Goal: Task Accomplishment & Management: Manage account settings

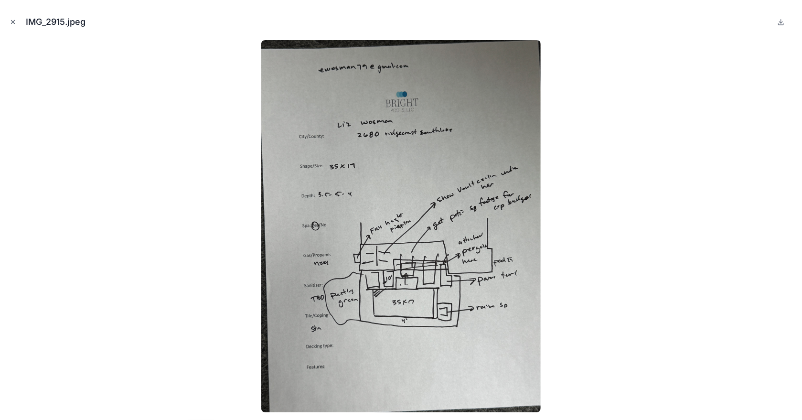
click at [11, 23] on icon "Close modal" at bounding box center [13, 22] width 7 height 7
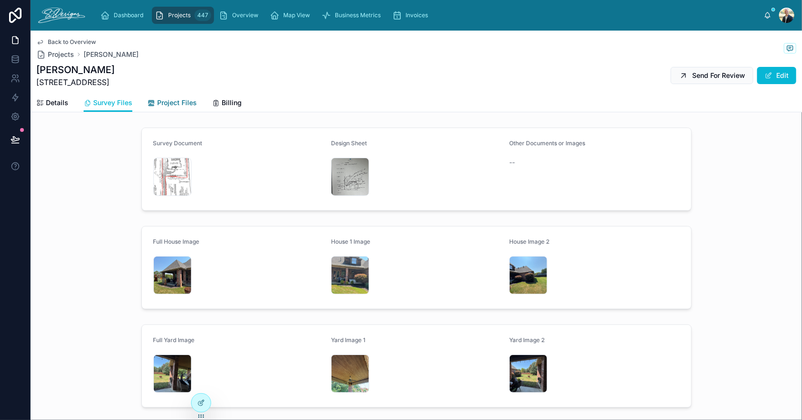
click at [169, 103] on span "Project Files" at bounding box center [177, 103] width 40 height 10
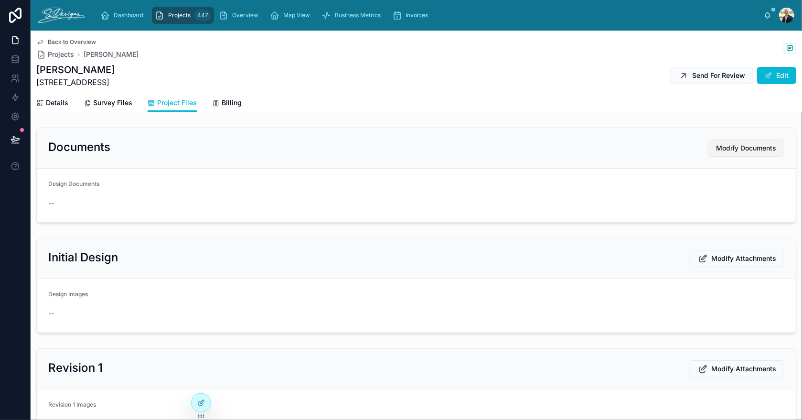
click at [718, 151] on span "Modify Documents" at bounding box center [746, 148] width 60 height 10
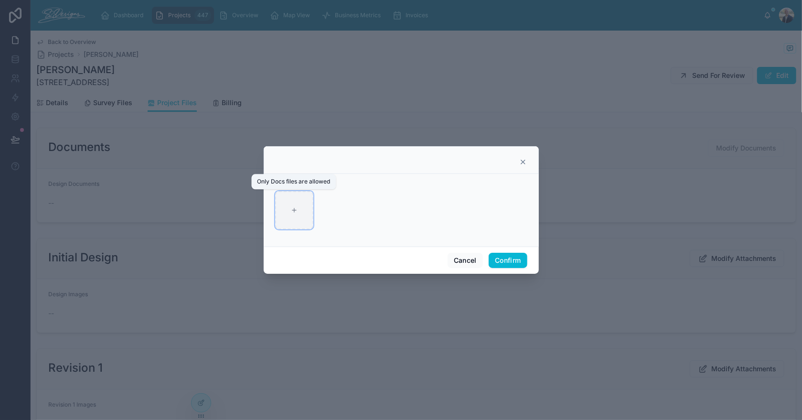
click at [294, 211] on icon at bounding box center [294, 210] width 7 height 7
type input "**********"
click at [508, 257] on button "Confirm" at bounding box center [508, 260] width 38 height 15
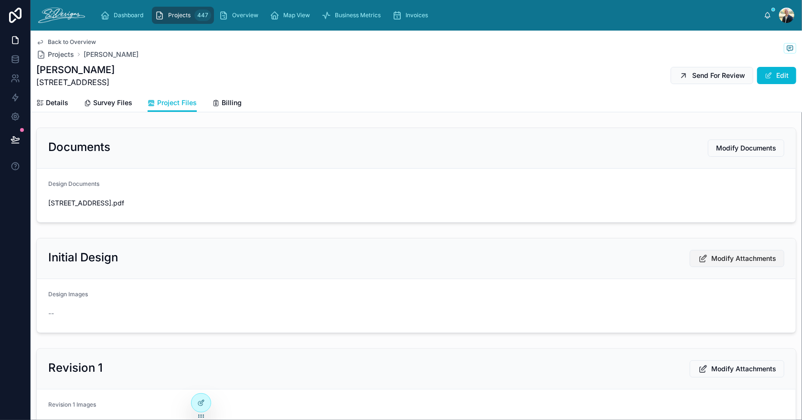
click at [711, 259] on span "Modify Attachments" at bounding box center [743, 259] width 65 height 10
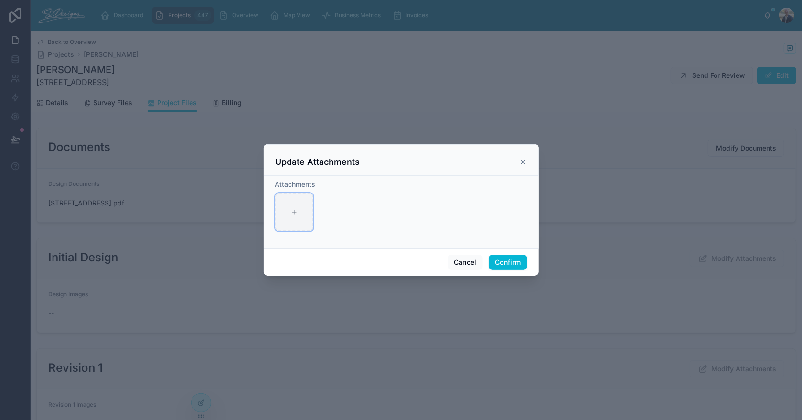
click at [291, 214] on icon at bounding box center [294, 212] width 7 height 7
type input "**********"
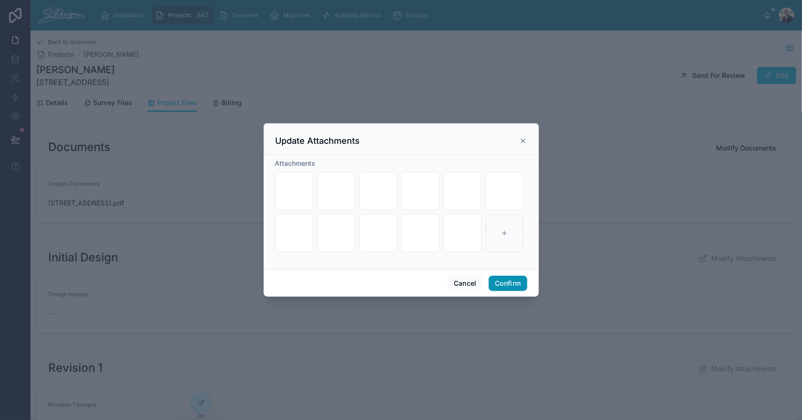
click at [502, 286] on button "Confirm" at bounding box center [508, 283] width 38 height 15
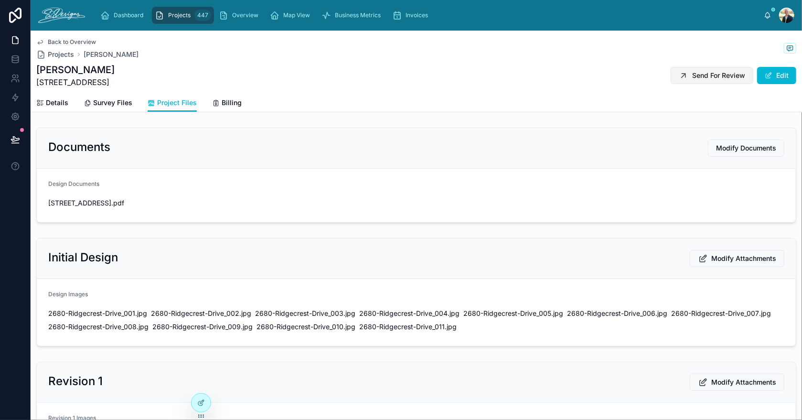
click at [692, 75] on span "Send For Review" at bounding box center [718, 76] width 53 height 10
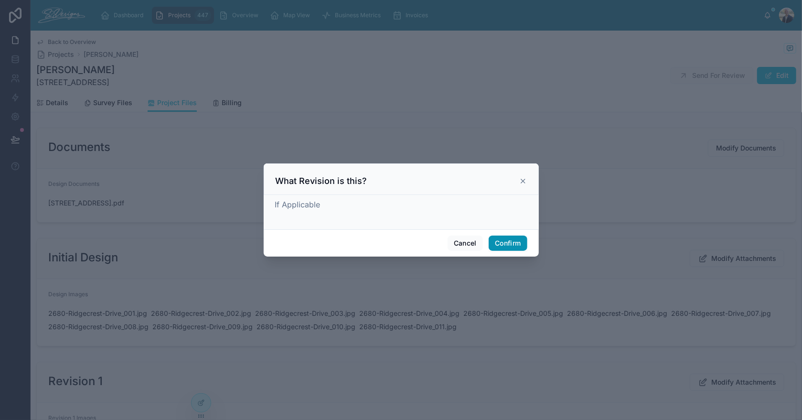
click at [513, 240] on button "Confirm" at bounding box center [508, 242] width 38 height 15
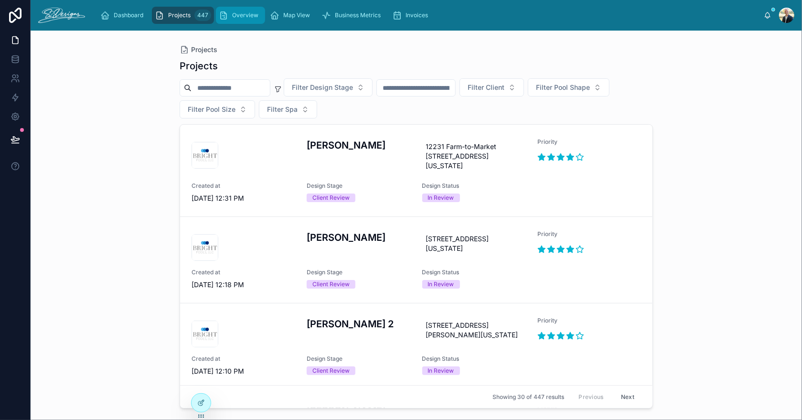
click at [240, 14] on span "Overview" at bounding box center [245, 15] width 26 height 8
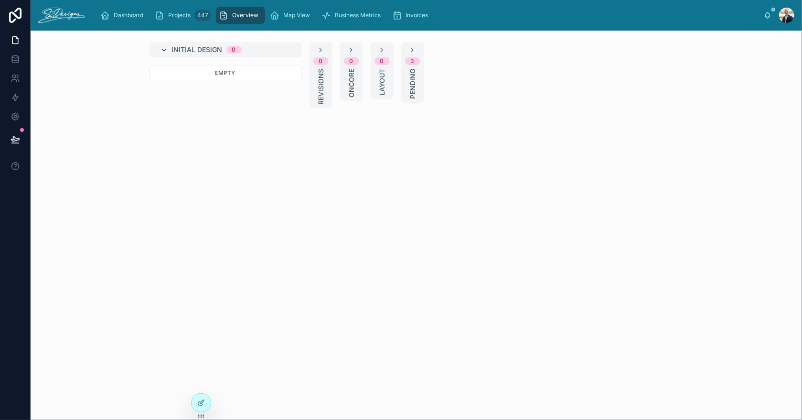
click at [165, 48] on icon at bounding box center [164, 50] width 8 height 8
